Goal: Answer question/provide support: Share knowledge or assist other users

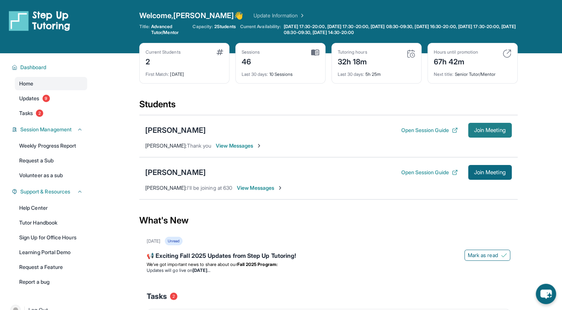
click at [474, 128] on span "Join Meeting" at bounding box center [490, 130] width 32 height 4
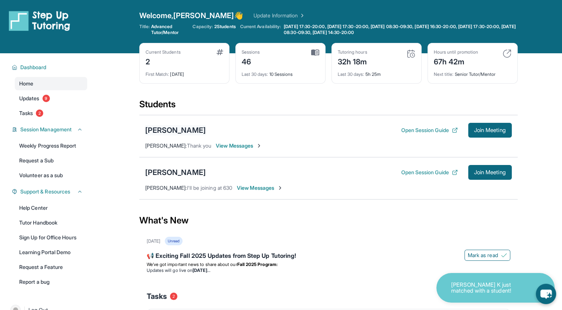
click at [165, 127] on div "[PERSON_NAME]" at bounding box center [175, 130] width 61 height 10
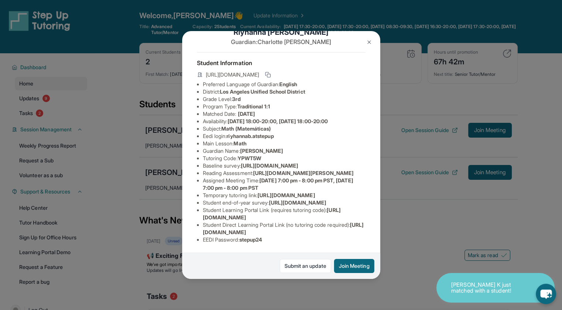
scroll to position [111, 0]
click at [234, 227] on span "[URL][DOMAIN_NAME]" at bounding box center [283, 228] width 161 height 14
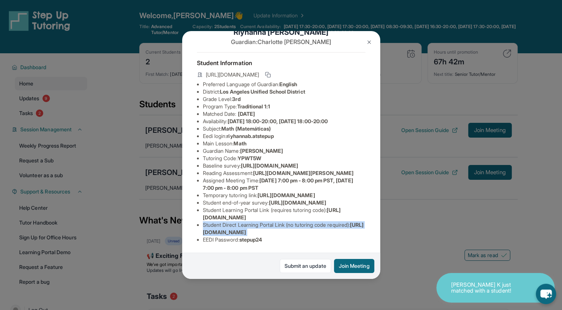
click at [234, 227] on span "[URL][DOMAIN_NAME]" at bounding box center [283, 228] width 161 height 14
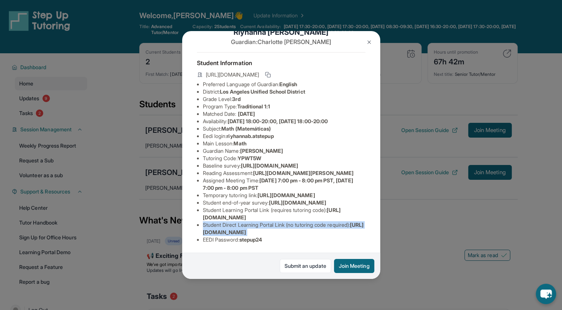
click at [226, 227] on span "[URL][DOMAIN_NAME]" at bounding box center [283, 228] width 161 height 14
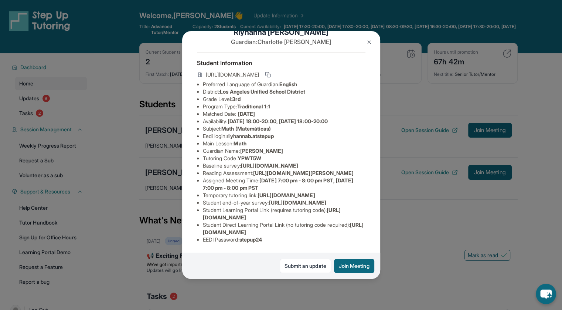
scroll to position [111, 24]
drag, startPoint x: 201, startPoint y: 227, endPoint x: 333, endPoint y: 228, distance: 131.9
click at [333, 228] on ul "Preferred Language of Guardian: English District: [GEOGRAPHIC_DATA] Unified Sch…" at bounding box center [281, 162] width 168 height 163
click at [383, 62] on div "[PERSON_NAME] Guardian: [PERSON_NAME] Student Information [URL][DOMAIN_NAME] Pr…" at bounding box center [281, 155] width 562 height 310
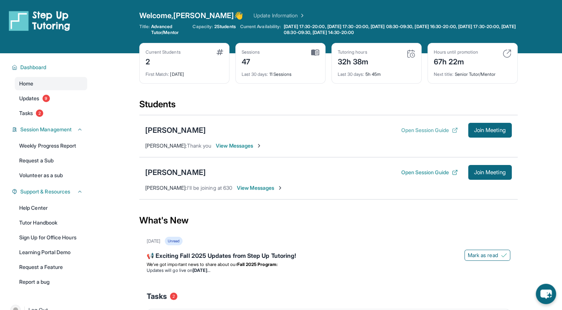
click at [419, 129] on button "Open Session Guide" at bounding box center [429, 129] width 57 height 7
click at [432, 171] on button "Open Session Guide" at bounding box center [429, 171] width 57 height 7
